Goal: Transaction & Acquisition: Purchase product/service

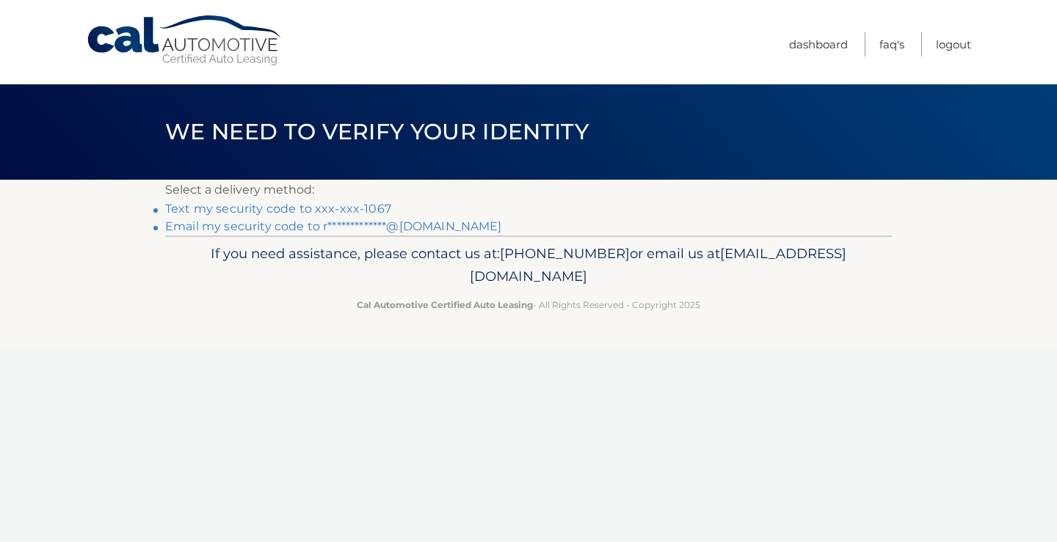
click at [365, 207] on link "Text my security code to xxx-xxx-1067" at bounding box center [278, 209] width 226 height 14
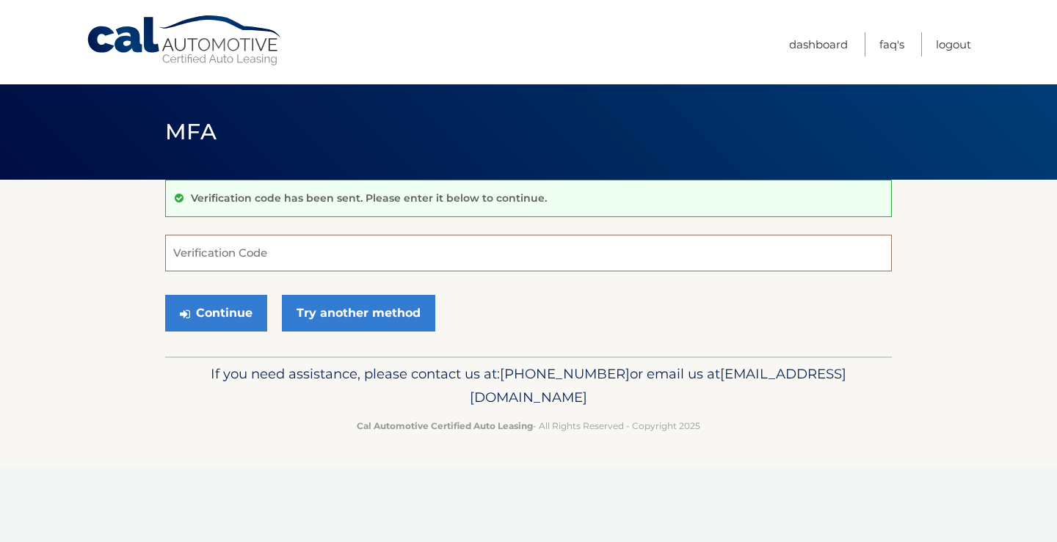
click at [441, 253] on input "Verification Code" at bounding box center [528, 253] width 726 height 37
type input "403707"
click at [242, 307] on button "Continue" at bounding box center [216, 313] width 102 height 37
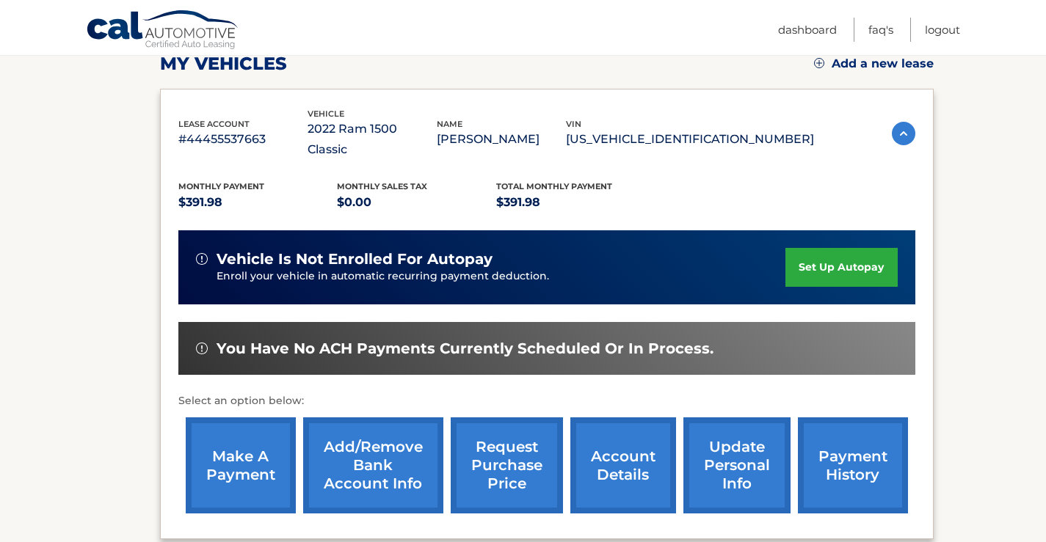
scroll to position [220, 0]
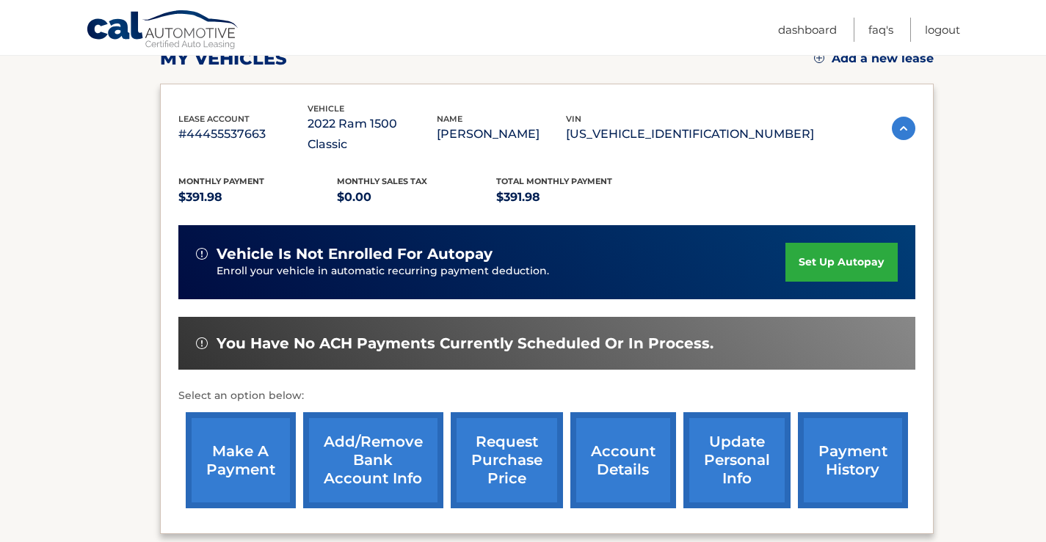
click at [236, 441] on link "make a payment" at bounding box center [241, 460] width 110 height 96
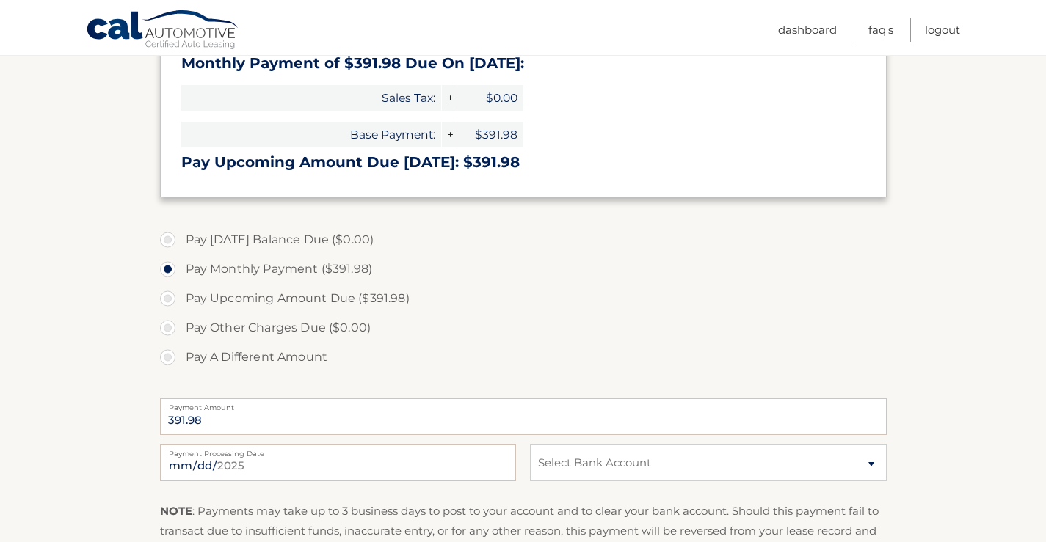
scroll to position [367, 0]
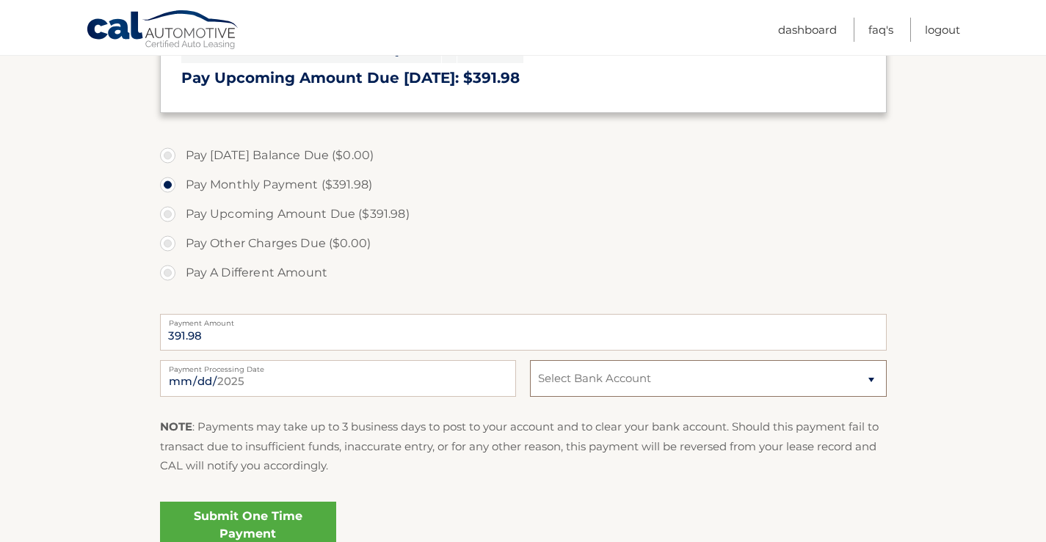
click at [588, 384] on select "Select Bank Account Checking KEY BANK *****0425 Checking KEY BANK *****9450" at bounding box center [708, 378] width 356 height 37
select select "Y2QxMmE2ZTItYzNlNS00NGVlLTlkNjEtNzc1NjA1YWNlMTlk"
click at [530, 360] on select "Select Bank Account Checking KEY BANK *****0425 Checking KEY BANK *****9450" at bounding box center [708, 378] width 356 height 37
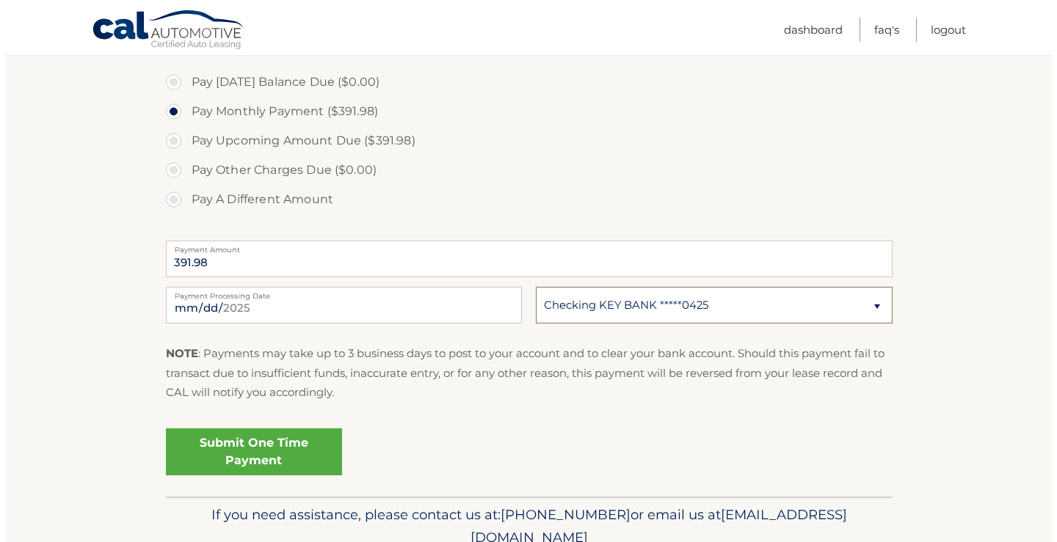
scroll to position [506, 0]
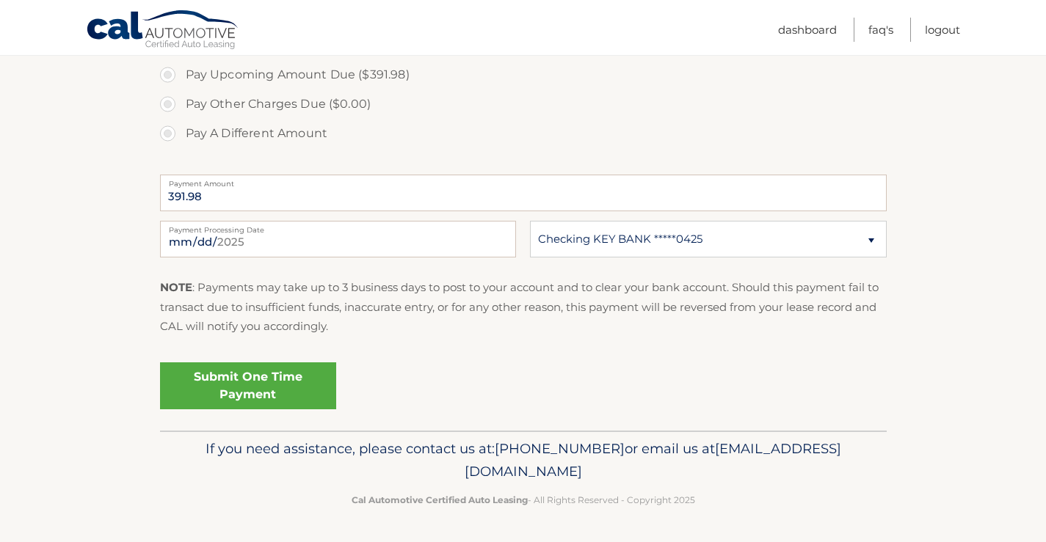
click at [268, 385] on link "Submit One Time Payment" at bounding box center [248, 385] width 176 height 47
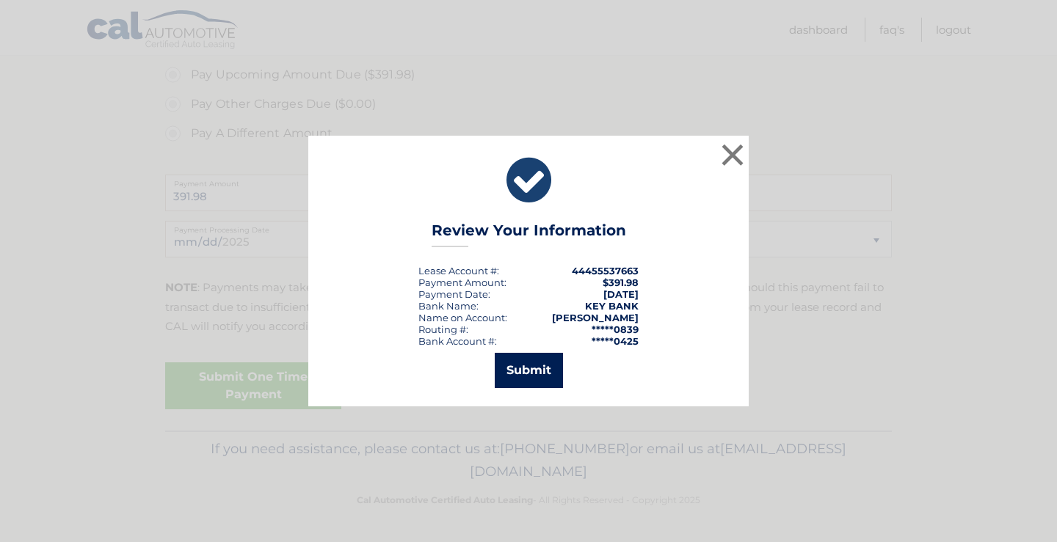
click at [514, 372] on button "Submit" at bounding box center [529, 370] width 68 height 35
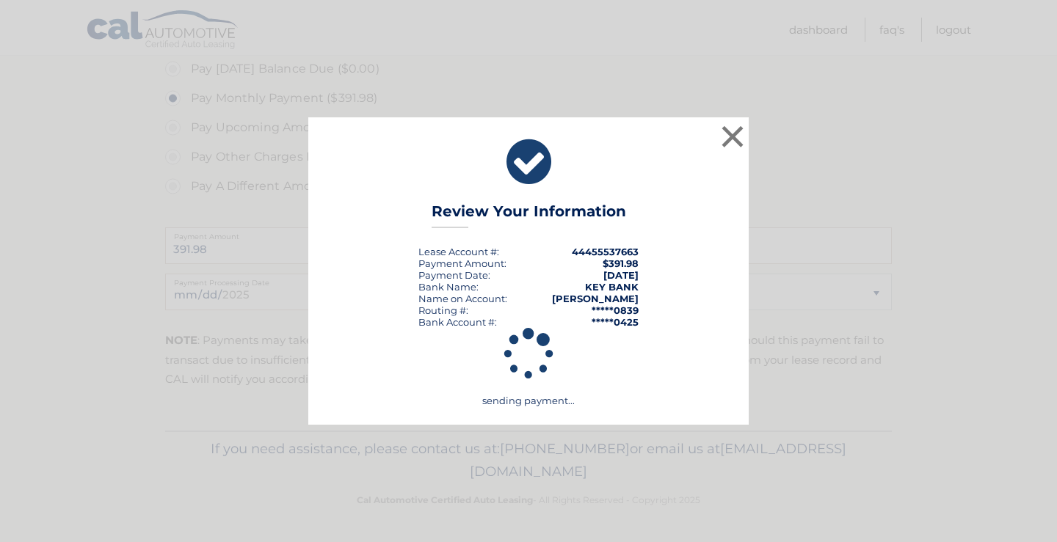
scroll to position [453, 0]
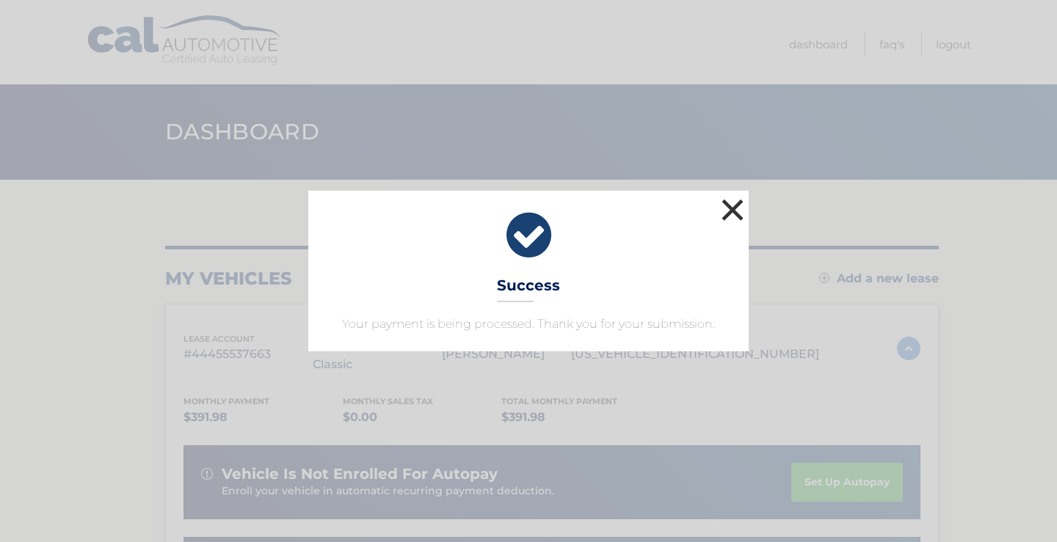
click at [737, 209] on button "×" at bounding box center [732, 209] width 29 height 29
